Goal: Task Accomplishment & Management: Use online tool/utility

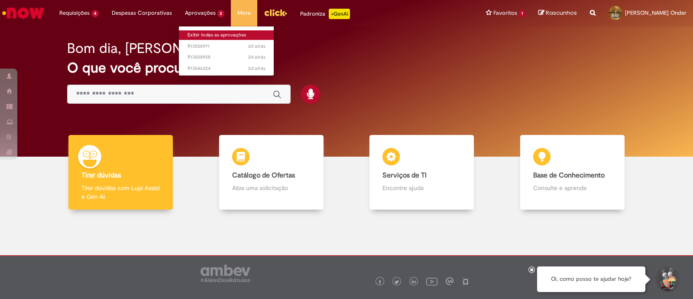
click at [210, 34] on link "Exibir todas as aprovações" at bounding box center [226, 35] width 95 height 10
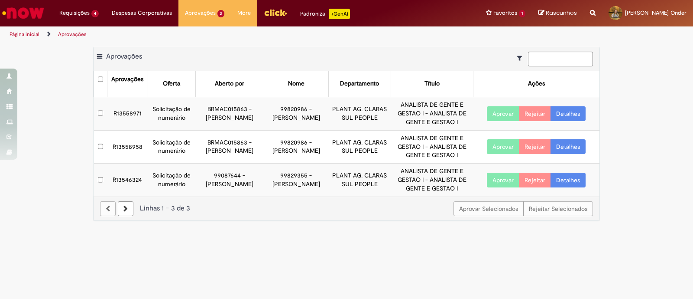
click at [98, 85] on th at bounding box center [100, 84] width 13 height 26
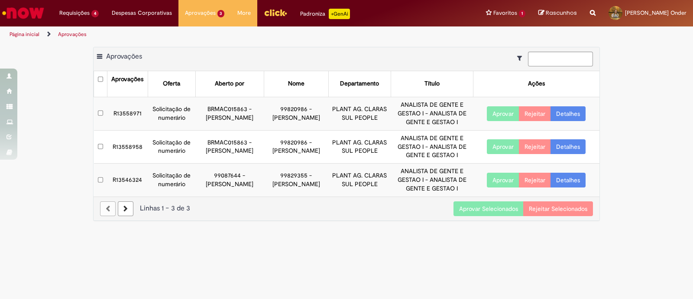
click at [481, 207] on button "Aprovar Selecionados" at bounding box center [489, 208] width 70 height 15
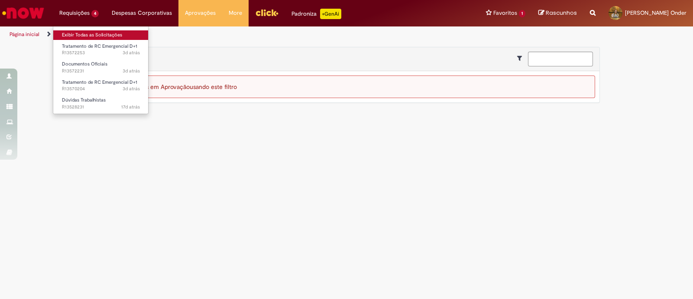
click at [81, 36] on link "Exibir Todas as Solicitações" at bounding box center [100, 35] width 95 height 10
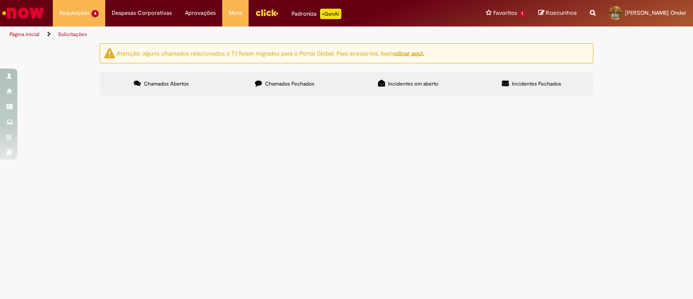
click at [0, 0] on span "Tivemos um caso grave de erro operacional, inclusive temos comprovação por víde…" at bounding box center [0, 0] width 0 height 0
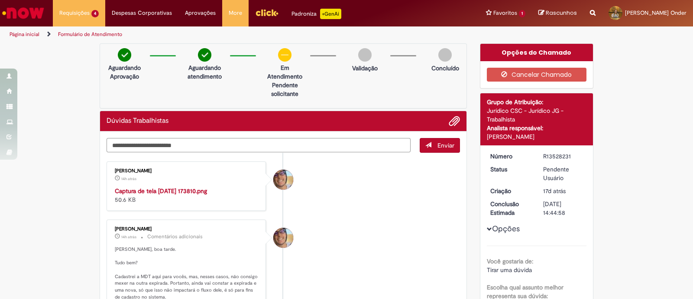
click at [314, 140] on textarea "Digite sua mensagem aqui..." at bounding box center [259, 145] width 304 height 15
type textarea "**********"
click at [440, 149] on button "Enviar" at bounding box center [440, 145] width 40 height 15
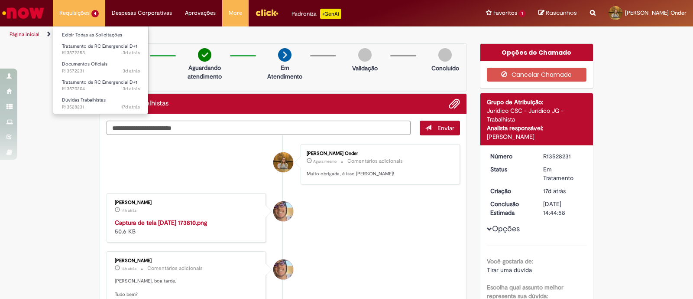
click at [89, 10] on li "Requisições 4 Exibir Todas as Solicitações Tratamento de RC Emergencial D+1 3d …" at bounding box center [79, 13] width 52 height 26
click at [90, 36] on link "Exibir Todas as Solicitações" at bounding box center [100, 35] width 95 height 10
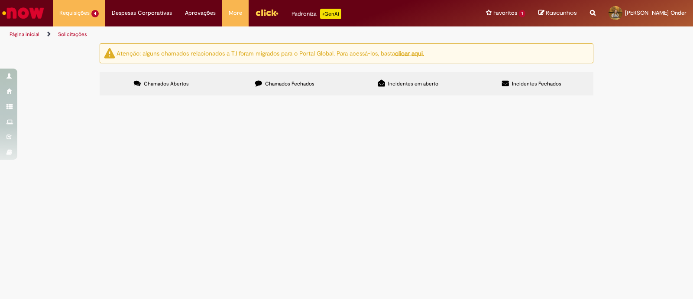
click at [0, 0] on span "Tratamento de RC Emergencial D+1" at bounding box center [0, 0] width 0 height 0
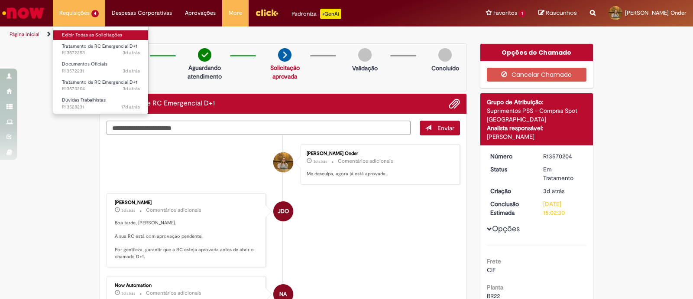
click at [82, 36] on link "Exibir Todas as Solicitações" at bounding box center [100, 35] width 95 height 10
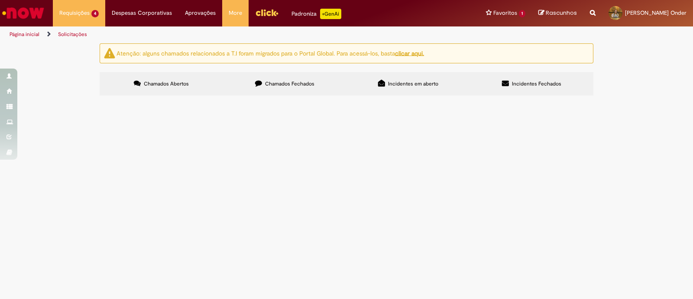
click at [0, 0] on span "Tratamento de RC Emergencial D+1" at bounding box center [0, 0] width 0 height 0
